Goal: Task Accomplishment & Management: Complete application form

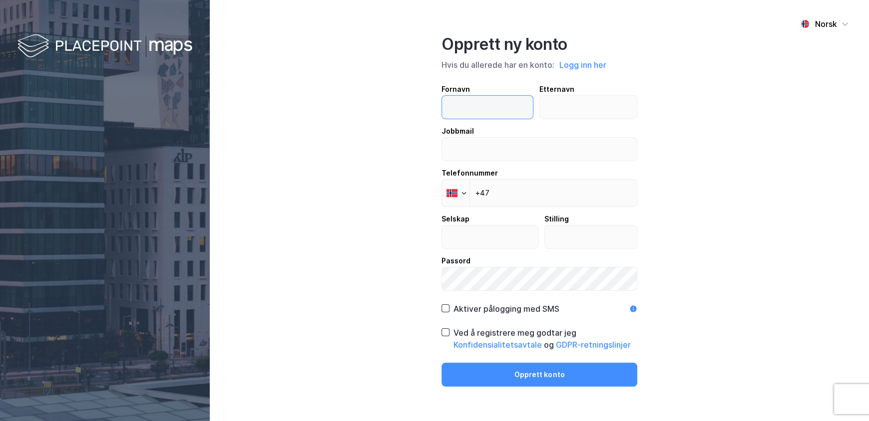
click at [494, 102] on input "text" at bounding box center [487, 107] width 91 height 23
type input "[PERSON_NAME]"
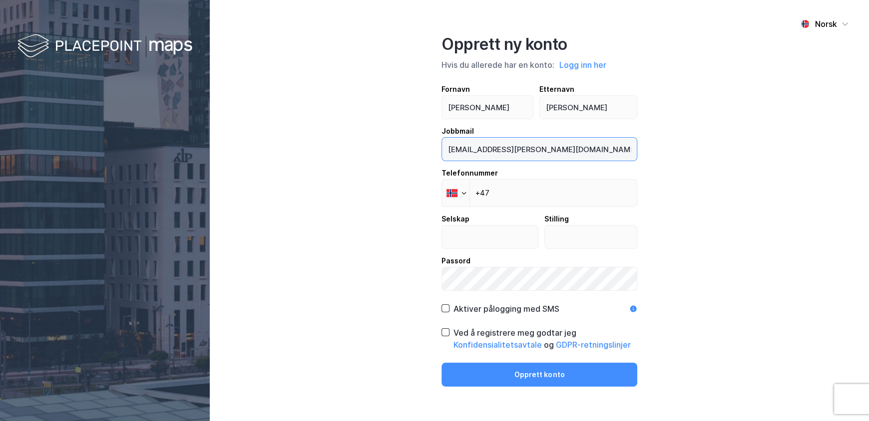
click at [564, 149] on input "[EMAIL_ADDRESS][PERSON_NAME][DOMAIN_NAME]" at bounding box center [539, 149] width 195 height 23
type input "[EMAIL_ADDRESS][PERSON_NAME][PERSON_NAME][DOMAIN_NAME]"
click at [523, 244] on input "text" at bounding box center [490, 237] width 96 height 23
type input "SANDS Advokatfirma AS"
click at [592, 239] on input "text" at bounding box center [591, 237] width 92 height 23
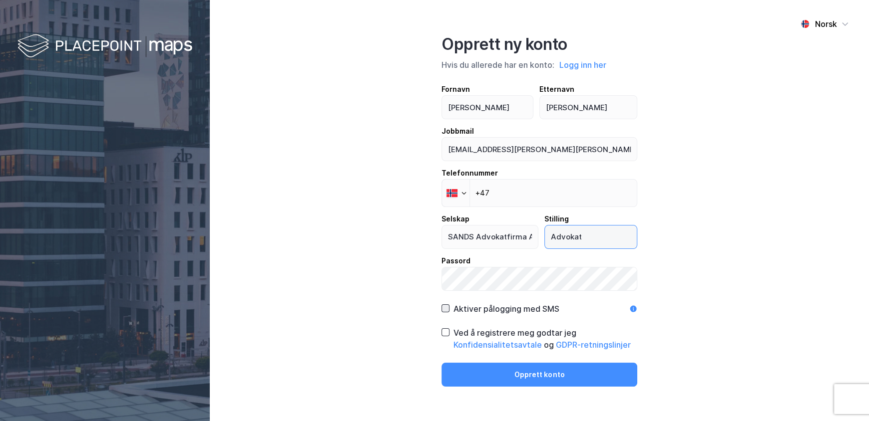
type input "Advokat"
click at [444, 310] on icon at bounding box center [445, 308] width 7 height 7
click at [449, 331] on div at bounding box center [445, 333] width 8 height 8
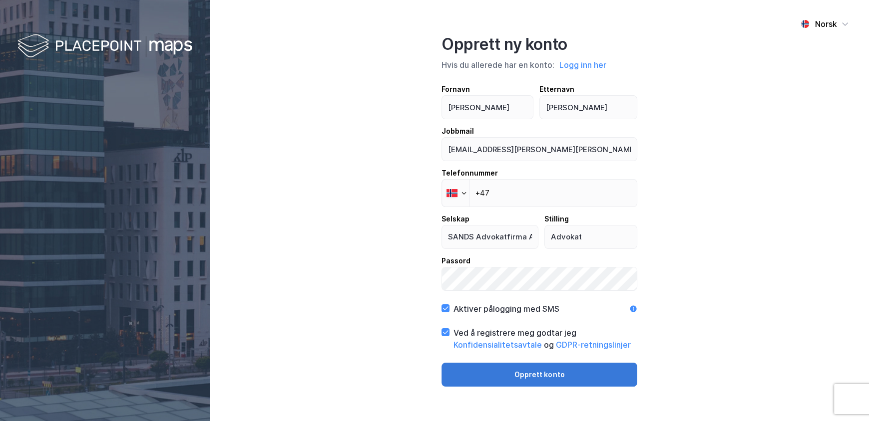
click at [555, 374] on button "Opprett konto" at bounding box center [539, 375] width 196 height 24
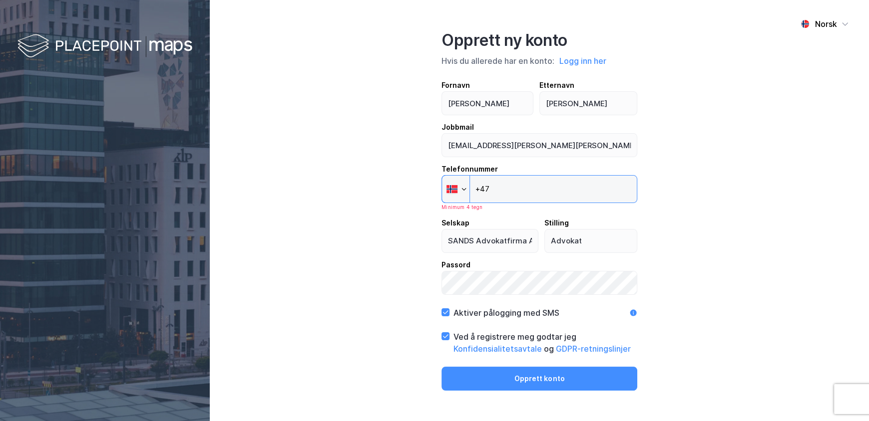
click at [506, 189] on input "+47" at bounding box center [539, 189] width 196 height 28
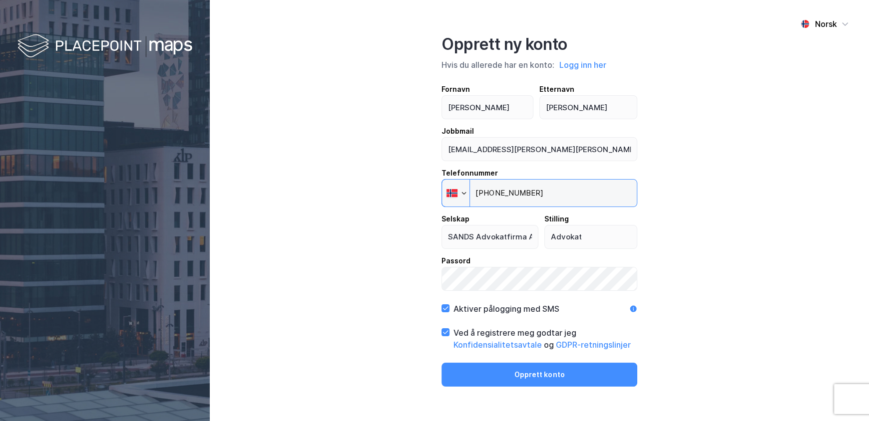
type input "[PHONE_NUMBER]"
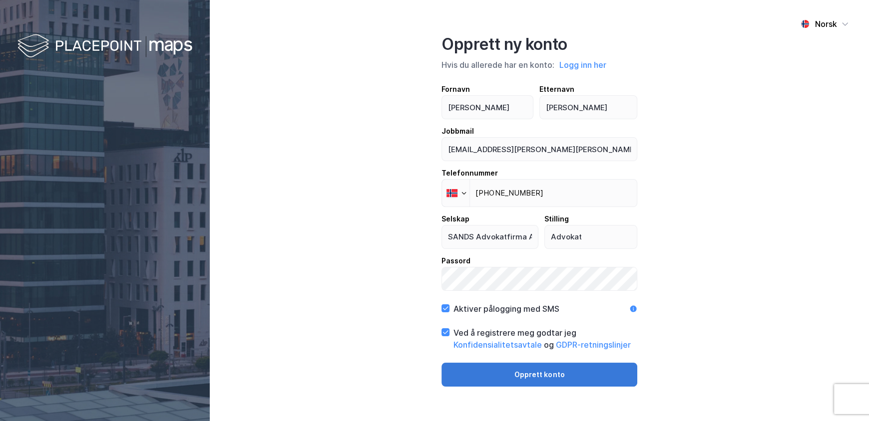
click at [570, 381] on button "Opprett konto" at bounding box center [539, 375] width 196 height 24
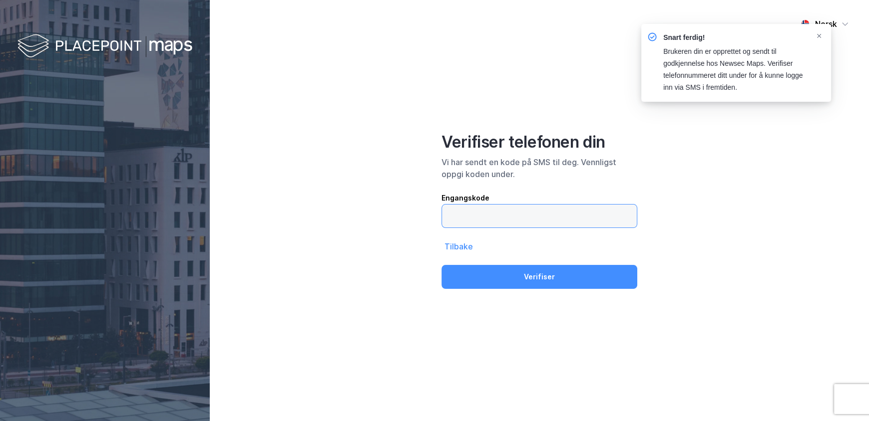
click at [496, 212] on input "text" at bounding box center [539, 216] width 195 height 23
type input "255887"
click at [441, 265] on button "Verifiser" at bounding box center [539, 277] width 196 height 24
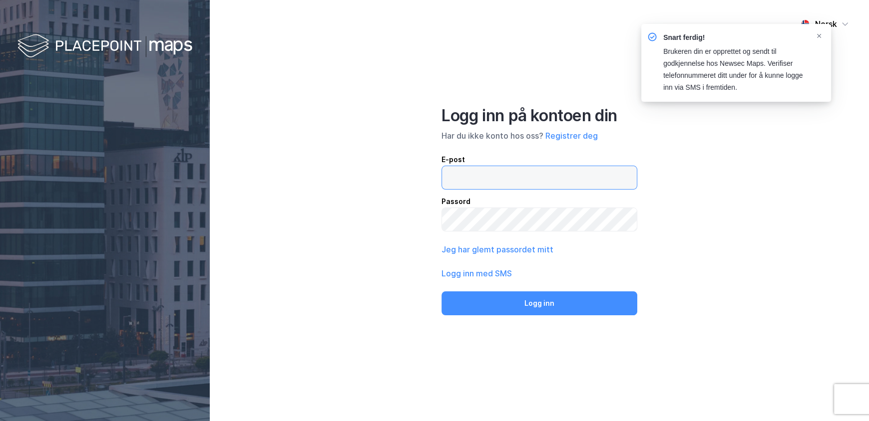
click at [479, 180] on input "email" at bounding box center [539, 177] width 195 height 23
click at [523, 178] on input "[EMAIL_ADDRESS][PERSON_NAME][DOMAIN_NAME]" at bounding box center [539, 177] width 195 height 23
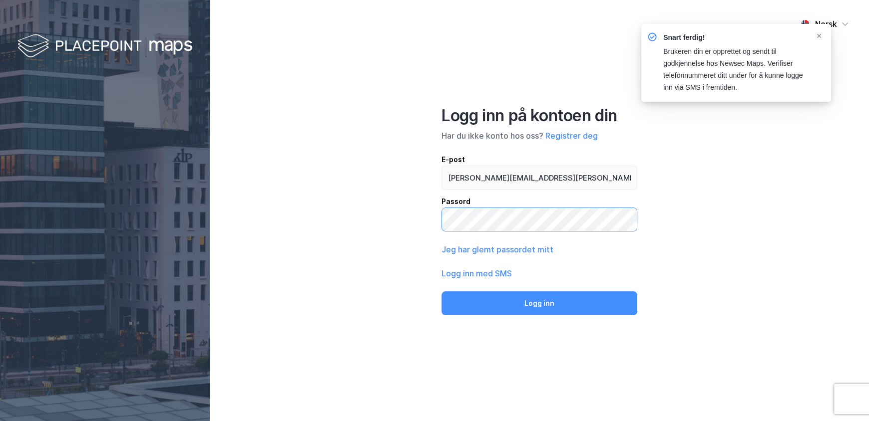
click at [441, 292] on button "Logg inn" at bounding box center [539, 304] width 196 height 24
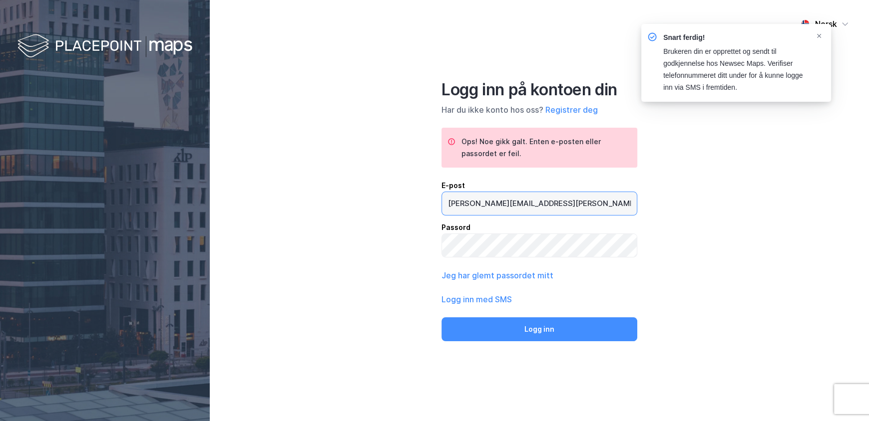
click at [546, 201] on input "[PERSON_NAME][EMAIL_ADDRESS][PERSON_NAME][DOMAIN_NAME]" at bounding box center [539, 203] width 195 height 23
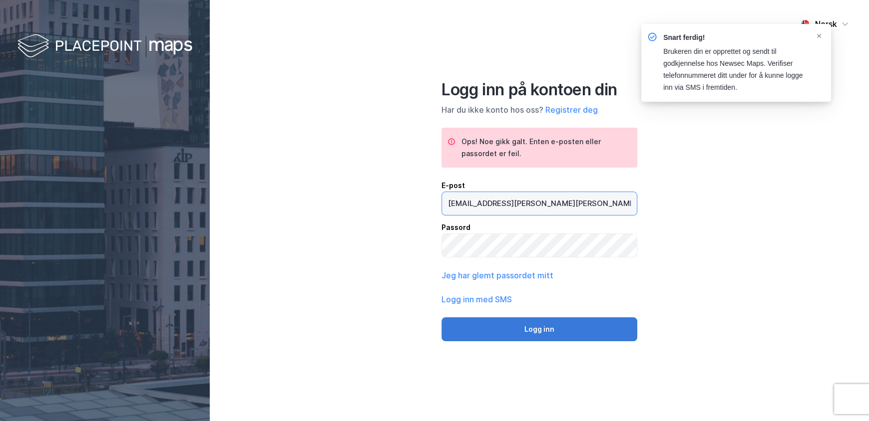
type input "[EMAIL_ADDRESS][PERSON_NAME][PERSON_NAME][DOMAIN_NAME]"
click at [508, 335] on button "Logg inn" at bounding box center [539, 330] width 196 height 24
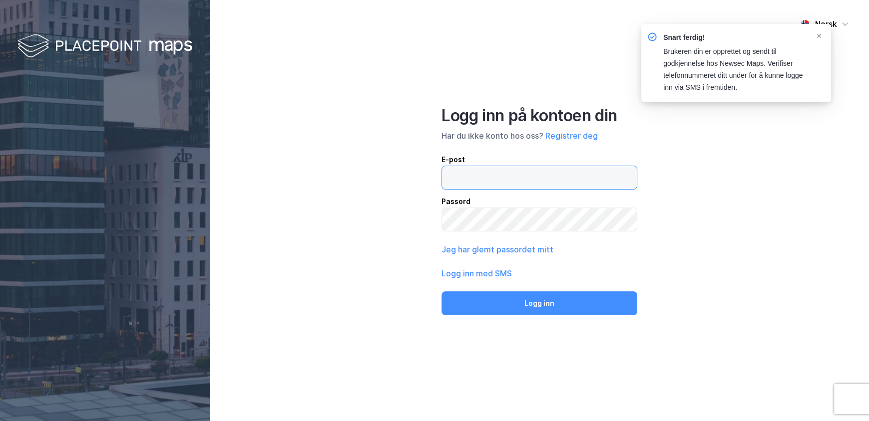
type input "[EMAIL_ADDRESS][PERSON_NAME][PERSON_NAME][DOMAIN_NAME]"
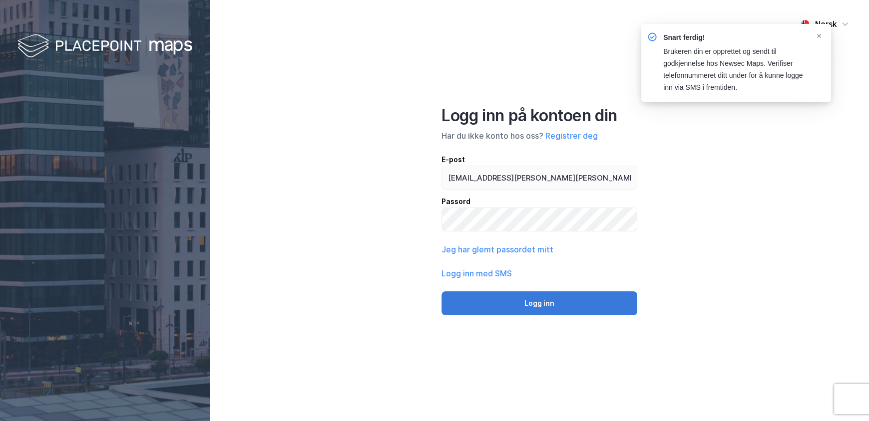
click at [511, 307] on button "Logg inn" at bounding box center [539, 304] width 196 height 24
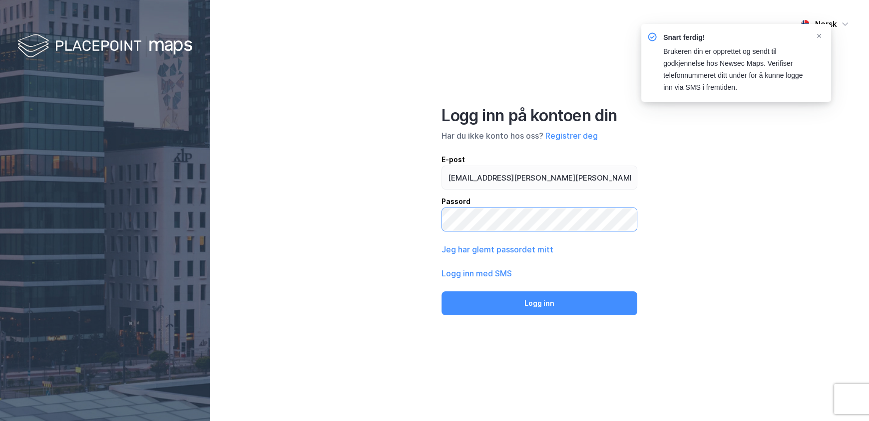
click at [393, 218] on div "Norsk Logg inn på kontoen din Har du ikke konto hos oss? Registrer deg E-post […" at bounding box center [539, 210] width 659 height 421
click at [436, 219] on div "Norsk Logg inn på kontoen din Har du ikke konto hos oss? Registrer deg E-post […" at bounding box center [539, 210] width 659 height 421
click at [819, 37] on icon "Notifications Alt+T" at bounding box center [819, 36] width 6 height 6
